Goal: Task Accomplishment & Management: Manage account settings

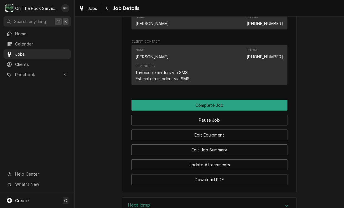
scroll to position [356, 0]
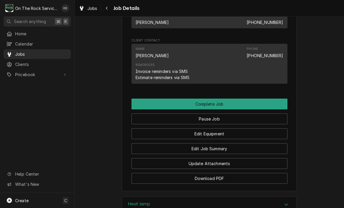
click at [256, 149] on button "Edit Job Summary" at bounding box center [209, 148] width 156 height 11
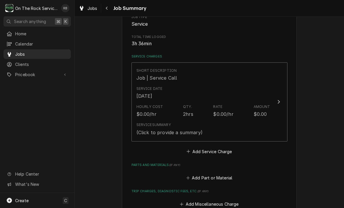
scroll to position [103, 0]
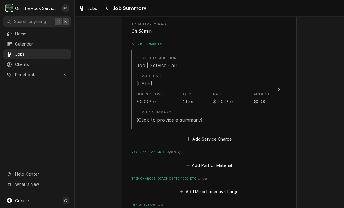
click at [281, 98] on button "Short Description Job | Service Call Service Date Aug 25, 2025 Hourly Cost $0.0…" at bounding box center [209, 89] width 156 height 79
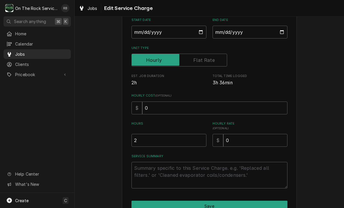
scroll to position [60, 0]
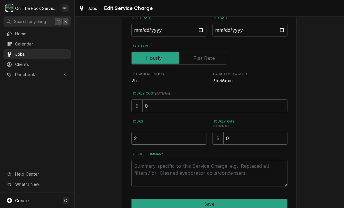
click at [172, 140] on input "2" at bounding box center [168, 138] width 75 height 13
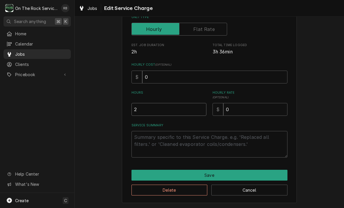
scroll to position [89, 0]
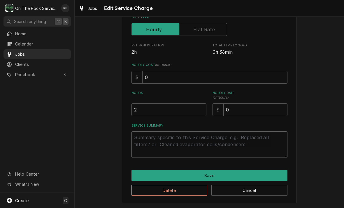
click at [242, 136] on textarea "Service Summary" at bounding box center [209, 144] width 156 height 26
type textarea "x"
type textarea "8"
type textarea "x"
type textarea "8/"
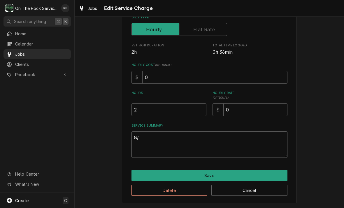
type textarea "x"
type textarea "8/2"
type textarea "x"
type textarea "8/25"
type textarea "x"
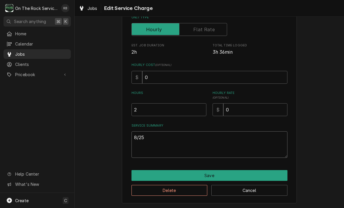
type textarea "8/25/"
type textarea "x"
type textarea "8/25/2"
type textarea "x"
type textarea "8/25/25"
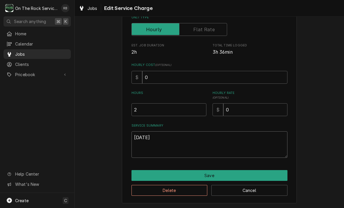
type textarea "x"
type textarea "8/25/25"
type textarea "x"
type textarea "8/25/25 R"
type textarea "x"
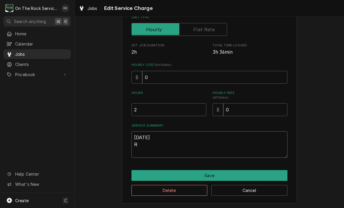
type textarea "8/25/25 Ra"
type textarea "x"
type textarea "8/25/25 Ray"
type textarea "x"
type textarea "8/25/25 Raya"
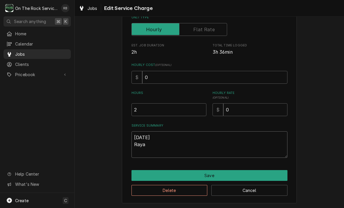
type textarea "x"
type textarea "8/25/25 Raya"
type textarea "x"
type textarea "8/25/25 Raya d"
type textarea "x"
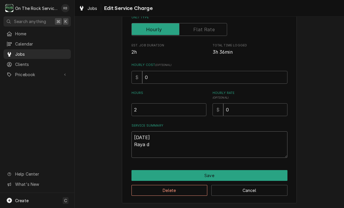
type textarea "8/25/25 Raya dn"
type textarea "x"
type textarea "8/25/25 Raya d"
type textarea "x"
type textarea "8/25/25 Raya"
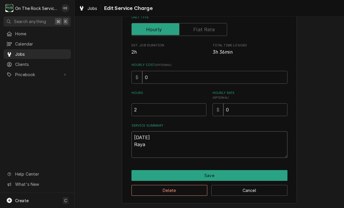
type textarea "x"
type textarea "8/25/25 Raya"
type textarea "x"
type textarea "8/25/25 Ray"
type textarea "x"
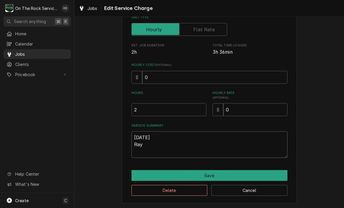
type textarea "8/25/25 Ray"
type textarea "x"
type textarea "8/25/25 Ray a"
type textarea "x"
type textarea "8/25/25 Ray an"
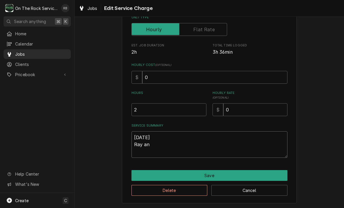
type textarea "x"
type textarea "8/25/25 Ray and"
type textarea "x"
type textarea "8/25/25 Ray and"
type textarea "x"
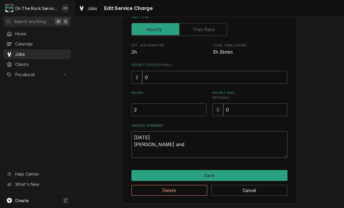
type textarea "8/25/25 Ray and i"
type textarea "x"
type textarea "8/25/25 Ray and iz"
type textarea "x"
type textarea "8/25/25 Ray and izz"
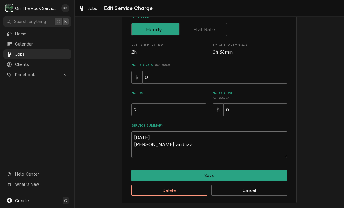
type textarea "x"
type textarea "8/25/25 Ray and izzy"
type textarea "x"
type textarea "8/25/25 Ray and Izzy"
type textarea "x"
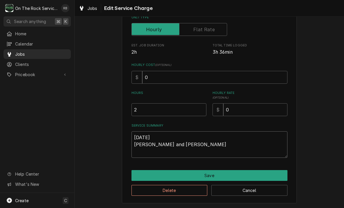
type textarea "8/25/25 Ray and Izzy"
type textarea "x"
type textarea "8/25/25 Ray and Izzy p"
type textarea "x"
type textarea "8/25/25 Ray and Izzy pr"
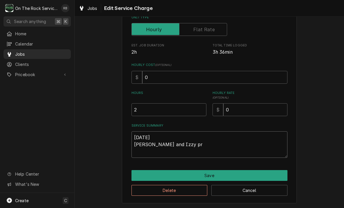
type textarea "x"
type textarea "8/25/25 Ray and Izzy pro"
type textarea "x"
type textarea "8/25/25 Ray and Izzy provided"
type textarea "x"
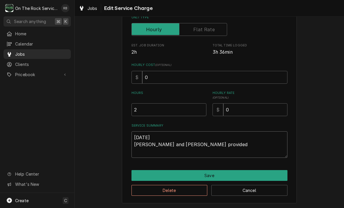
type textarea "8/25/25 Ray and Izzy provided"
type textarea "x"
type textarea "8/25/25 Ray and Izzy provided s"
type textarea "x"
type textarea "8/25/25 Ray and Izzy provided se"
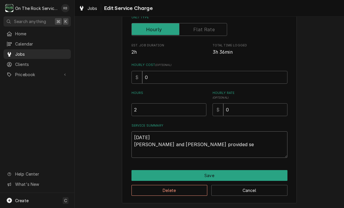
type textarea "x"
type textarea "8/25/25 Ray and Izzy provided ser"
type textarea "x"
type textarea "8/25/25 Ray and Izzy provided serv"
type textarea "x"
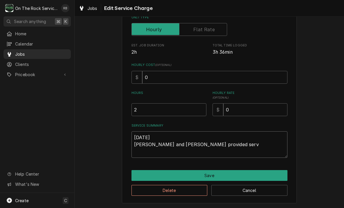
type textarea "8/25/25 Ray and Izzy provided servi"
type textarea "x"
type textarea "8/25/25 Ray and Izzy provided servic"
type textarea "x"
type textarea "8/25/25 Ray and Izzy provided service"
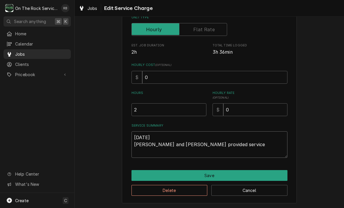
type textarea "x"
type textarea "8/25/25 Ray and Izzy provided service"
type textarea "x"
type textarea "8/25/25 Ray and Izzy provided service a"
type textarea "x"
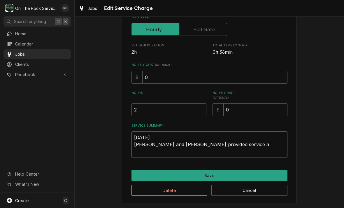
type textarea "8/25/25 Ray and Izzy provided service"
type textarea "x"
type textarea "8/25/25 Ray and Izzy provided service p"
type textarea "x"
type textarea "8/25/25 Ray and Izzy provided service pa"
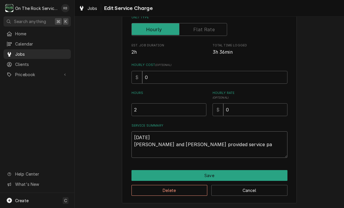
type textarea "x"
type textarea "8/25/25 Ray and Izzy provided service par"
type textarea "x"
type textarea "8/25/25 Ray and Izzy provided service part"
type textarea "x"
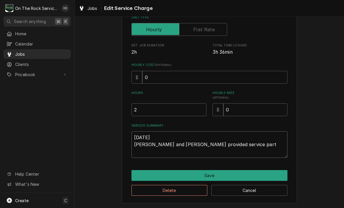
type textarea "8/25/25 Ray and Izzy provided service parts"
type textarea "x"
type textarea "8/25/25 Ray and Izzy provided service parts"
type textarea "x"
type textarea "8/25/25 Ray and Izzy provided service parts a"
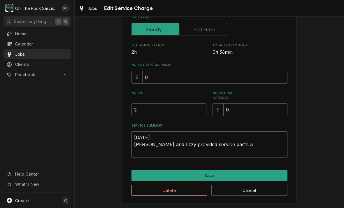
type textarea "x"
type textarea "8/25/25 Ray and Izzy provided service parts an"
type textarea "x"
type textarea "8/25/25 Ray and Izzy provided service parts and"
type textarea "x"
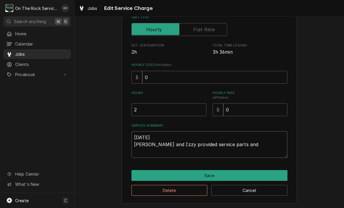
type textarea "8/25/25 Ray and Izzy provided service parts and l"
type textarea "x"
type textarea "8/25/25 Ray and Izzy provided service parts and la"
type textarea "x"
type textarea "8/25/25 Ray and Izzy provided service parts and lab"
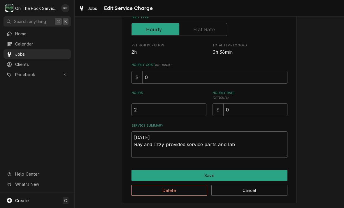
type textarea "x"
type textarea "8/25/25 Ray and Izzy provided service parts and labo"
type textarea "x"
type textarea "8/25/25 Ray and Izzy provided service parts and labor"
type textarea "x"
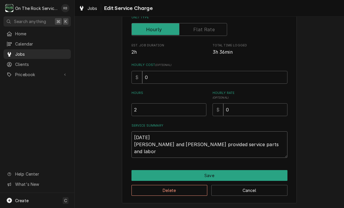
type textarea "8/25/25 Ray and Izzy provided service parts and labor"
type textarea "x"
type textarea "8/25/25 Ray and Izzy provided service parts and labor"
type textarea "x"
type textarea "8/25/25 Ray and Izzy provided service parts and labor"
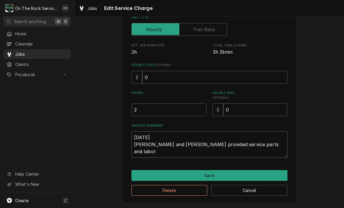
type textarea "x"
type textarea "8/25/25 Ray and Izzy provided service parts and labor t"
type textarea "x"
type textarea "8/25/25 Ray and Izzy provided service parts and labor to"
type textarea "x"
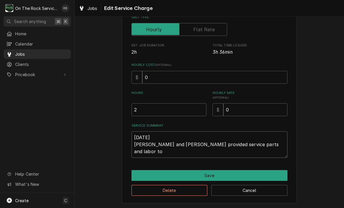
type textarea "8/25/25 Ray and Izzy provided service parts and labor to"
type textarea "x"
type textarea "8/25/25 Ray and Izzy provided service parts and labor to d"
type textarea "x"
type textarea "8/25/25 Ray and Izzy provided service parts and labor to di"
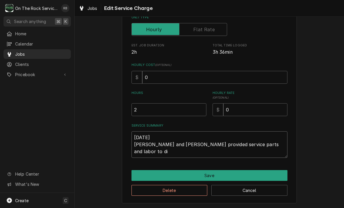
type textarea "x"
type textarea "8/25/25 Ray and Izzy provided service parts and labor to diagnose"
type textarea "x"
type textarea "8/25/25 Ray and Izzy provided service parts and labor to diagnose"
type textarea "x"
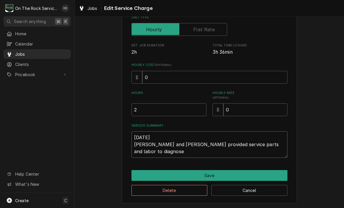
type textarea "8/25/25 Ray and Izzy provided service parts and labor to diagnose u"
type textarea "x"
type textarea "8/25/25 Ray and Izzy provided service parts and labor to diagnose un"
type textarea "x"
type textarea "8/25/25 Ray and Izzy provided service parts and labor to diagnose uni"
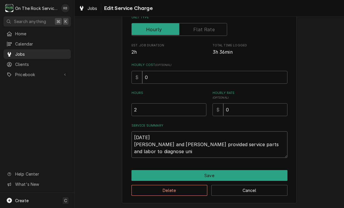
type textarea "x"
type textarea "8/25/25 Ray and Izzy provided service parts and labor to diagnose unit"
type textarea "x"
type textarea "8/25/25 Ray and Izzy provided service parts and labor to diagnose unit"
type textarea "x"
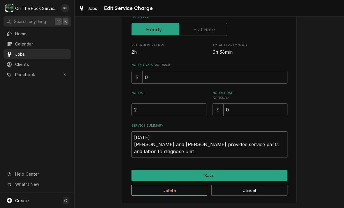
type textarea "8/25/25 Ray and Izzy provided service parts and labor to diagnose unit"
type textarea "x"
type textarea "8/25/25 Ray and Izzy provided service parts and labor to diagnose uni"
type textarea "x"
type textarea "8/25/25 Ray and Izzy provided service parts and labor to diagnose un"
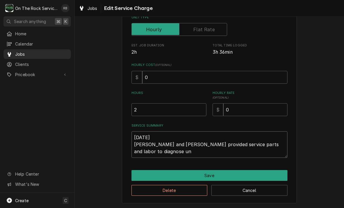
type textarea "x"
type textarea "8/25/25 Ray and Izzy provided service parts and labor to diagnose u"
type textarea "x"
type textarea "8/25/25 Ray and Izzy provided service parts and labor to diagnose"
type textarea "x"
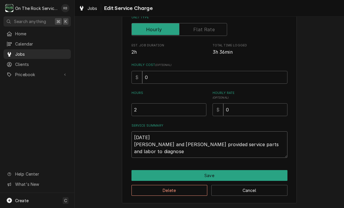
type textarea "8/25/25 Ray and Izzy provided service parts and labor to diagnose h"
type textarea "x"
type textarea "8/25/25 Ray and Izzy provided service parts and labor to diagnose he"
type textarea "x"
type textarea "8/25/25 Ray and Izzy provided service parts and labor to diagnose hea"
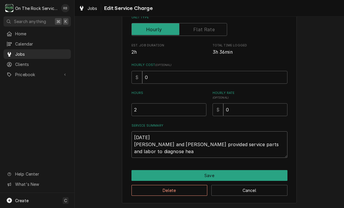
type textarea "x"
type textarea "8/25/25 Ray and Izzy provided service parts and labor to diagnose heat"
type textarea "x"
type textarea "8/25/25 Ray and Izzy provided service parts and labor to diagnose heat"
type textarea "x"
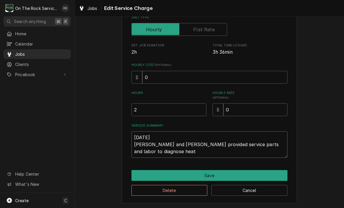
type textarea "8/25/25 Ray and Izzy provided service parts and labor to diagnose heat l"
type textarea "x"
type textarea "8/25/25 Ray and Izzy provided service parts and labor to diagnose heat la"
type textarea "x"
type textarea "8/25/25 Ray and Izzy provided service parts and labor to diagnose heat lam"
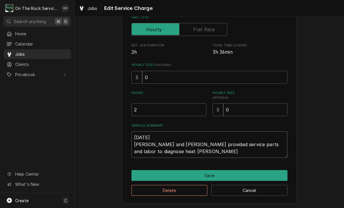
type textarea "x"
type textarea "8/25/25 Ray and Izzy provided service parts and labor to diagnose heat lamp"
type textarea "x"
type textarea "8/25/25 Ray and Izzy provided service parts and labor to diagnose heat lamp."
type textarea "x"
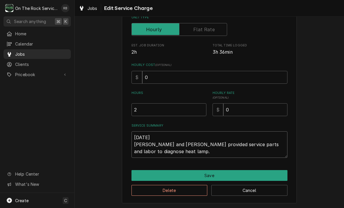
type textarea "8/25/25 Ray and Izzy provided service parts and labor to diagnose heat lamp"
type textarea "x"
type textarea "8/25/25 Ray and Izzy provided service parts and labor to diagnose heat lamp."
type textarea "x"
type textarea "8/25/25 Ray and Izzy provided service parts and labor to diagnose heat lamp."
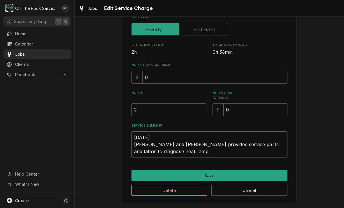
type textarea "x"
type textarea "8/25/25 Ray and Izzy provided service parts and labor to diagnose heat lamp. T"
type textarea "x"
type textarea "8/25/25 Ray and Izzy provided service parts and labor to diagnose heat lamp. Te"
type textarea "x"
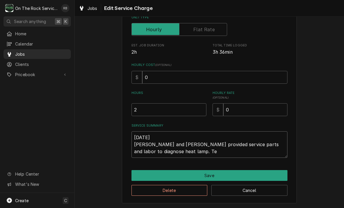
type textarea "8/25/25 Ray and Izzy provided service parts and labor to diagnose heat lamp. Tec"
type textarea "x"
type textarea "8/25/25 Ray and Izzy provided service parts and labor to diagnose heat lamp. Te…"
type textarea "x"
type textarea "8/25/25 Ray and Izzy provided service parts and labor to diagnose heat lamp. Te…"
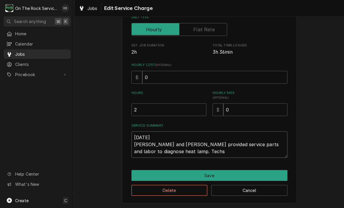
type textarea "x"
type textarea "8/25/25 Ray and Izzy provided service parts and labor to diagnose heat lamp. Te…"
type textarea "x"
type textarea "8/25/25 Ray and Izzy provided service parts and labor to diagnose heat lamp. Te…"
type textarea "x"
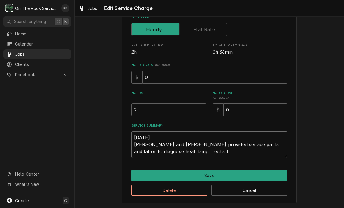
type textarea "8/25/25 Ray and Izzy provided service parts and labor to diagnose heat lamp. Te…"
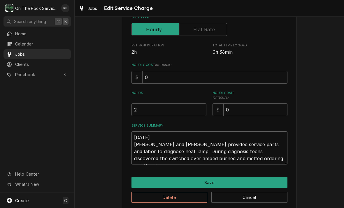
click at [212, 157] on textarea "8/25/25 Ray and Izzy provided service parts and labor to diagnose heat lamp. Du…" at bounding box center [209, 147] width 156 height 33
click at [240, 159] on textarea "8/25/25 Ray and Izzy provided service parts and labor to diagnose heat lamp. Du…" at bounding box center [209, 147] width 156 height 33
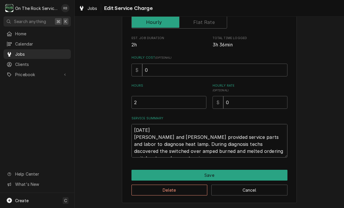
scroll to position [95, 0]
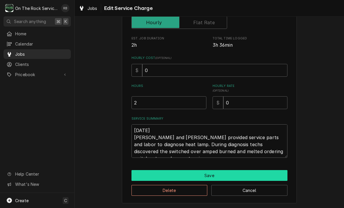
click at [249, 172] on button "Save" at bounding box center [209, 175] width 156 height 11
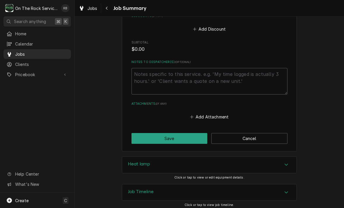
scroll to position [333, 0]
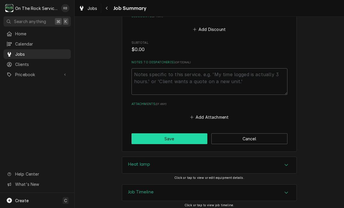
click at [183, 139] on button "Save" at bounding box center [169, 138] width 76 height 11
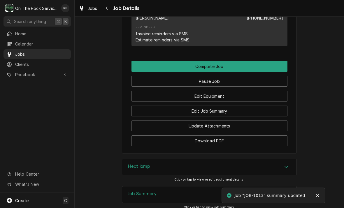
scroll to position [465, 0]
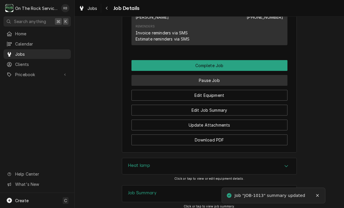
click at [258, 80] on button "Pause Job" at bounding box center [209, 80] width 156 height 11
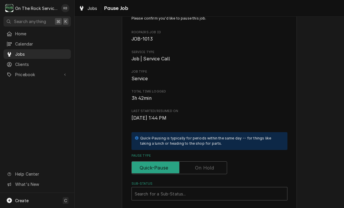
scroll to position [22, 0]
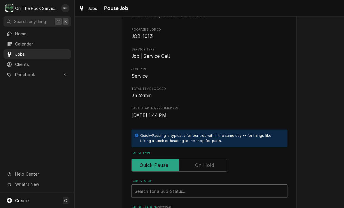
click at [213, 162] on label "Pause Type" at bounding box center [178, 164] width 95 height 13
click at [213, 162] on input "Pause Type" at bounding box center [179, 164] width 90 height 13
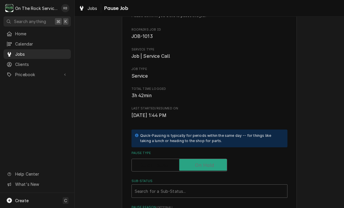
checkbox input "true"
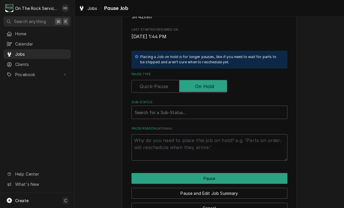
scroll to position [104, 0]
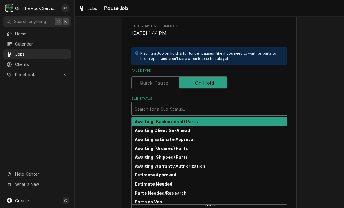
click at [179, 148] on strong "Awaiting (Ordered) Parts" at bounding box center [161, 148] width 53 height 5
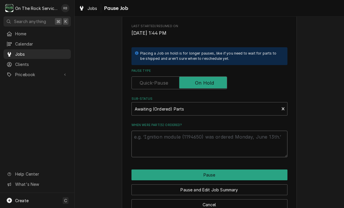
click at [246, 141] on textarea "When were part(s) ordered?" at bounding box center [209, 143] width 156 height 26
type textarea "x"
type textarea "R"
type textarea "x"
type textarea "Ri"
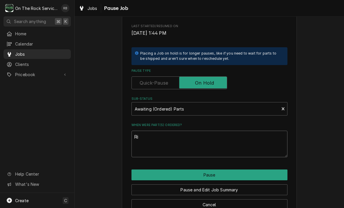
type textarea "x"
type textarea "Ric"
type textarea "x"
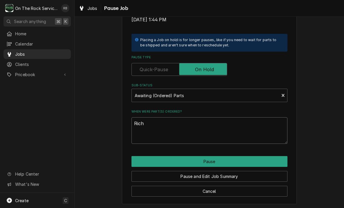
scroll to position [117, 0]
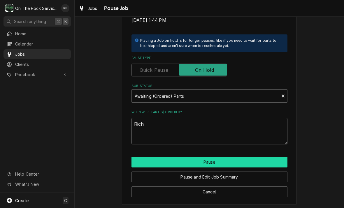
type textarea "Rich"
click at [266, 156] on button "Pause" at bounding box center [209, 161] width 156 height 11
type textarea "x"
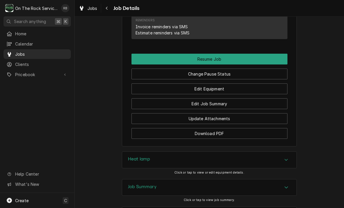
scroll to position [522, 0]
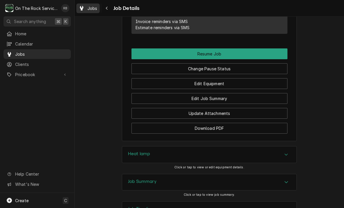
click at [92, 5] on div "Jobs" at bounding box center [87, 8] width 21 height 7
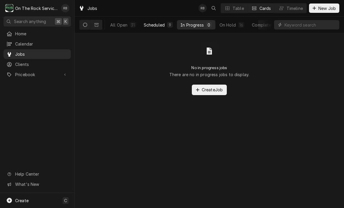
click at [157, 24] on div "Scheduled" at bounding box center [154, 25] width 21 height 6
